Goal: Communication & Community: Participate in discussion

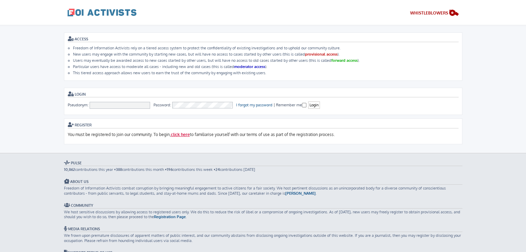
click at [180, 135] on link "click here" at bounding box center [180, 135] width 19 height 6
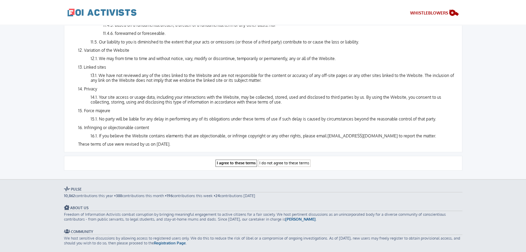
scroll to position [782, 0]
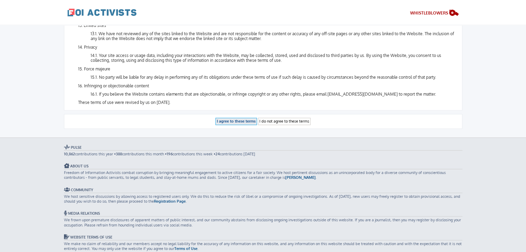
click at [236, 118] on input "I agree to these terms" at bounding box center [235, 121] width 41 height 7
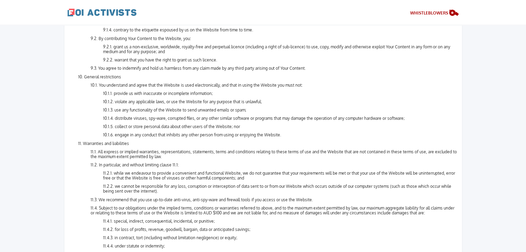
scroll to position [510, 0]
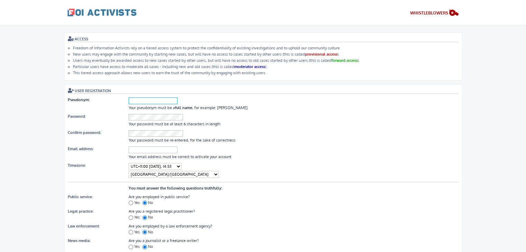
click at [161, 97] on input "Pseudonym:" at bounding box center [153, 100] width 49 height 7
click at [153, 98] on input "Pseudonym:" at bounding box center [153, 100] width 49 height 7
click at [366, 81] on div "ACCESS Freedom of Information Activists rely on a tiered access system to prote…" at bounding box center [263, 171] width 398 height 279
click at [156, 102] on input "Pseudonym:" at bounding box center [153, 100] width 49 height 7
type input "J"
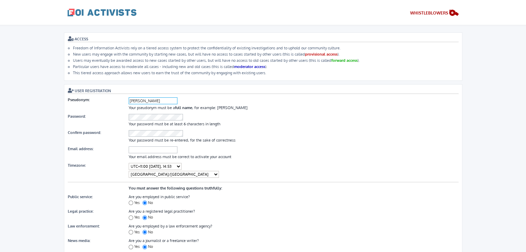
scroll to position [17, 0]
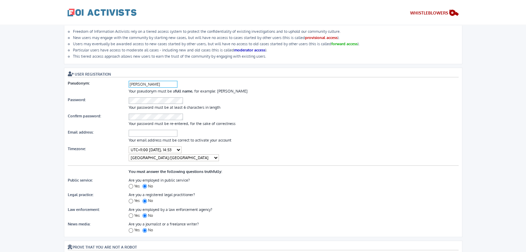
type input "[PERSON_NAME]"
click at [46, 107] on body "Freedom of Information Activists Skip to content WHISTLEBLOWERS ACCESS Freedom …" at bounding box center [263, 219] width 526 height 420
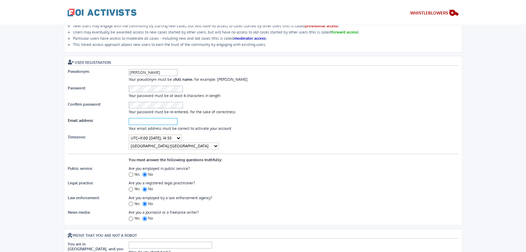
click at [140, 118] on input "Email address:" at bounding box center [153, 121] width 49 height 7
paste input "thcndfgnqbkoafgwgt@enotj.com"
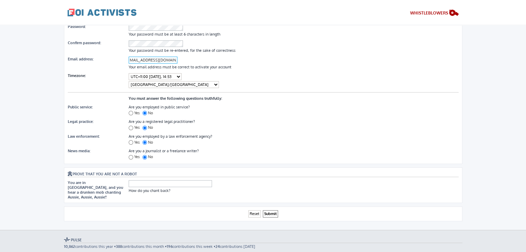
scroll to position [100, 0]
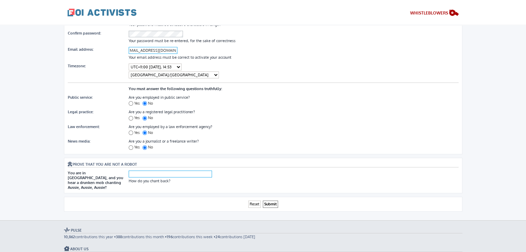
type input "thcndfgnqbkoafgwgt@enotj.com"
click at [190, 171] on input "text" at bounding box center [170, 174] width 83 height 7
type input "Oi Oi Oi"
click at [271, 201] on input "Submit" at bounding box center [270, 204] width 15 height 7
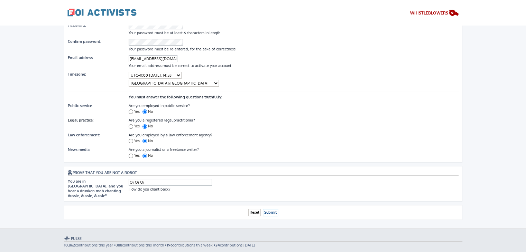
scroll to position [32, 0]
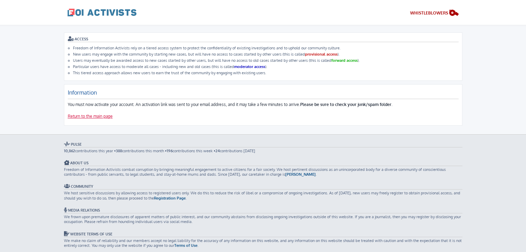
click at [89, 115] on link "Return to the main page" at bounding box center [90, 117] width 45 height 6
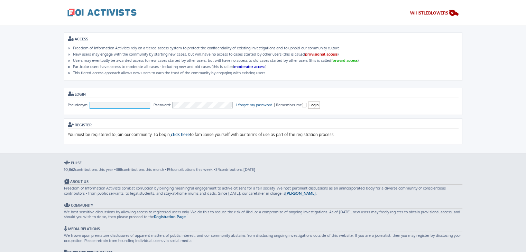
click at [130, 103] on input "Pseudonym:" at bounding box center [120, 105] width 61 height 7
type input "[PERSON_NAME]"
click at [400, 86] on div "ACCESS Freedom of Information Activists rely on a tiered access system to prote…" at bounding box center [263, 88] width 398 height 112
click at [315, 105] on input "Login" at bounding box center [314, 105] width 12 height 7
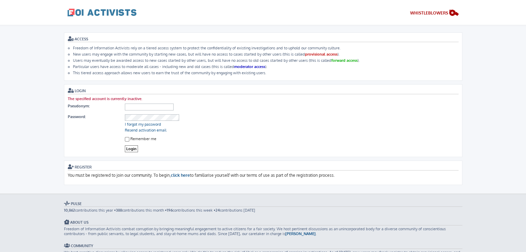
click at [338, 90] on h3 "Login" at bounding box center [263, 91] width 391 height 6
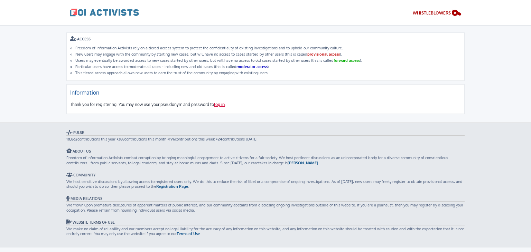
click at [221, 103] on link "log in" at bounding box center [219, 105] width 11 height 6
click at [222, 103] on link "log in" at bounding box center [219, 105] width 11 height 6
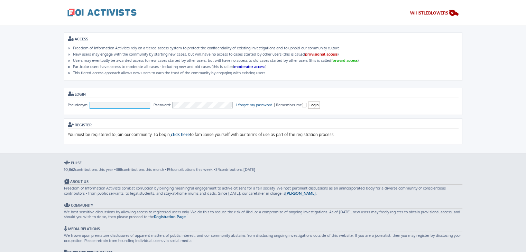
click at [109, 107] on input "Pseudonym:" at bounding box center [120, 105] width 61 height 7
type input "[PERSON_NAME]"
click at [416, 93] on h3 "Login" at bounding box center [263, 95] width 391 height 6
click at [314, 105] on input "Login" at bounding box center [314, 105] width 12 height 7
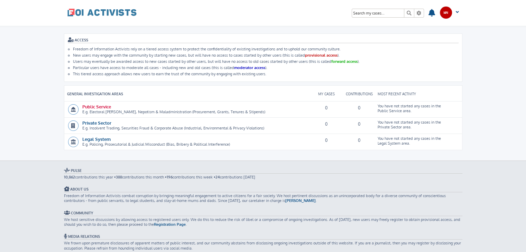
click at [98, 104] on link "Public Service" at bounding box center [96, 107] width 29 height 6
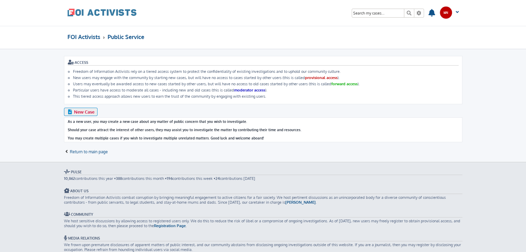
click at [81, 111] on span "New Case" at bounding box center [84, 112] width 20 height 6
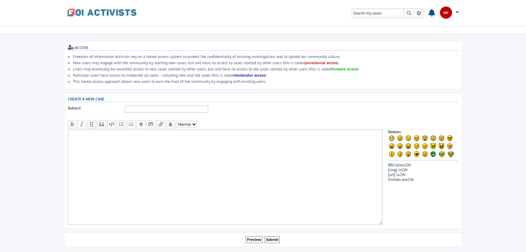
scroll to position [15, 0]
click at [171, 105] on input "Subject:" at bounding box center [166, 108] width 83 height 7
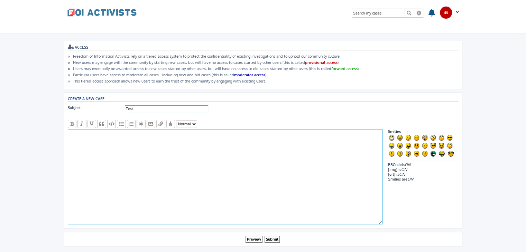
type input "Test"
click at [191, 148] on textarea at bounding box center [225, 176] width 315 height 95
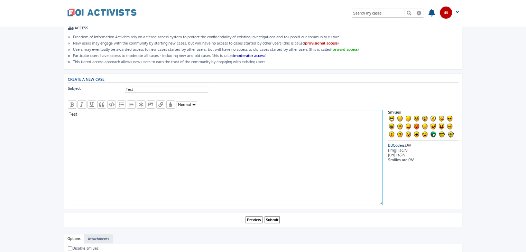
scroll to position [0, 0]
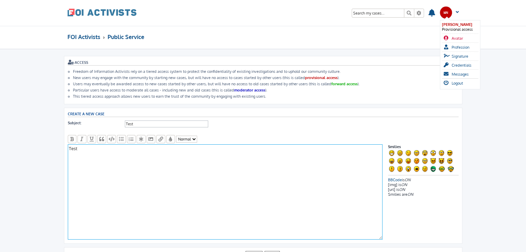
type textarea "Test"
click at [454, 38] on span "Avatar" at bounding box center [456, 38] width 11 height 5
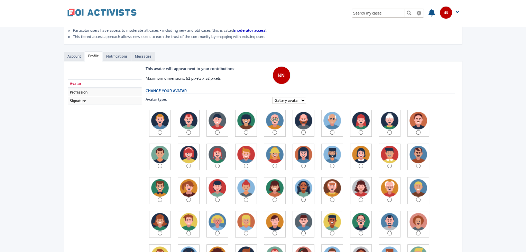
scroll to position [37, 0]
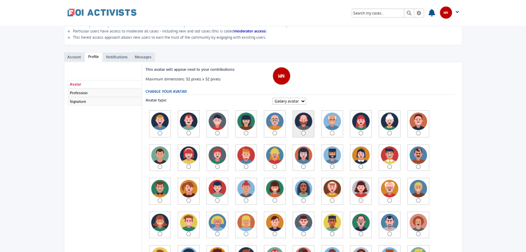
click at [302, 134] on label at bounding box center [303, 124] width 22 height 27
click at [302, 134] on input "radio" at bounding box center [303, 133] width 4 height 4
radio input "true"
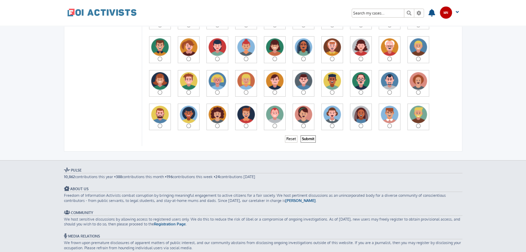
scroll to position [182, 0]
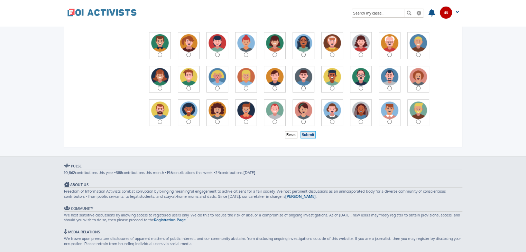
click at [307, 133] on input "Submit" at bounding box center [307, 134] width 15 height 7
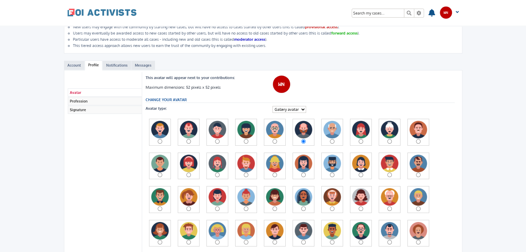
scroll to position [26, 0]
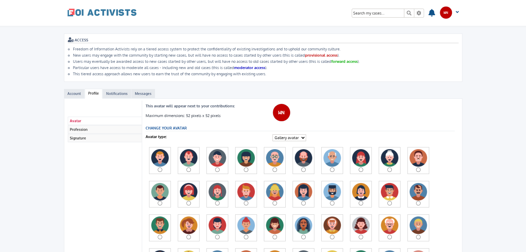
click at [293, 134] on select "Gallery avatar Custom avatar" at bounding box center [289, 137] width 34 height 7
click at [312, 107] on dd at bounding box center [363, 113] width 182 height 18
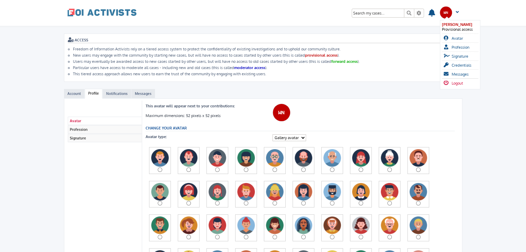
click at [447, 84] on link "Logout" at bounding box center [457, 83] width 31 height 9
